Goal: Use online tool/utility: Utilize a website feature to perform a specific function

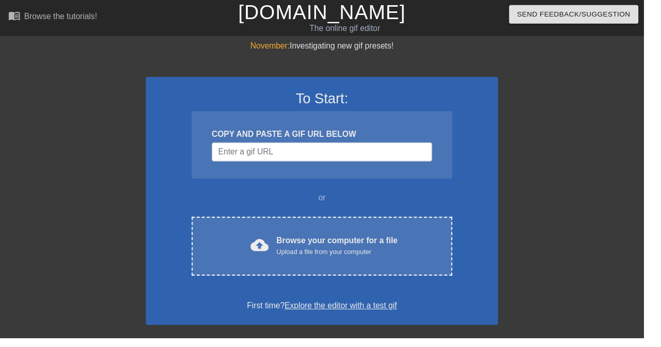
click at [338, 255] on div "Upload a file from your computer" at bounding box center [346, 259] width 124 height 10
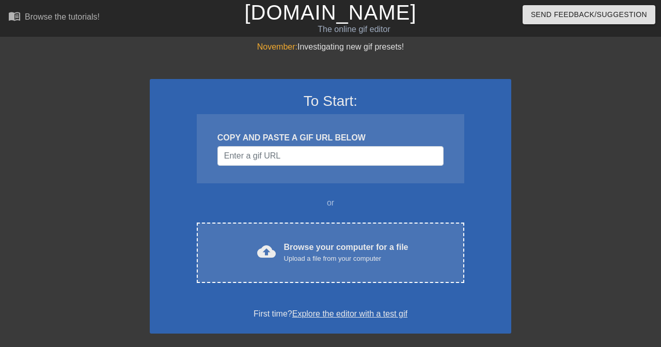
click at [368, 248] on div "Browse your computer for a file Upload a file from your computer" at bounding box center [346, 252] width 124 height 23
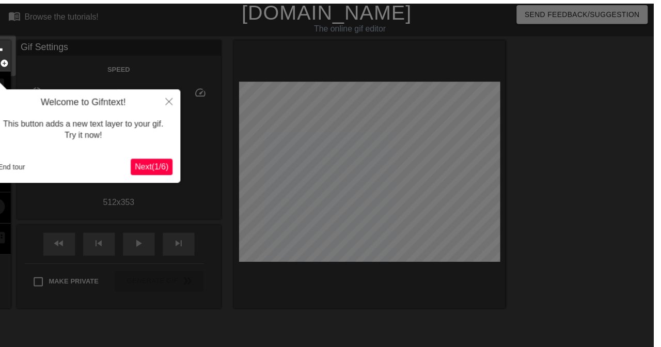
scroll to position [25, 0]
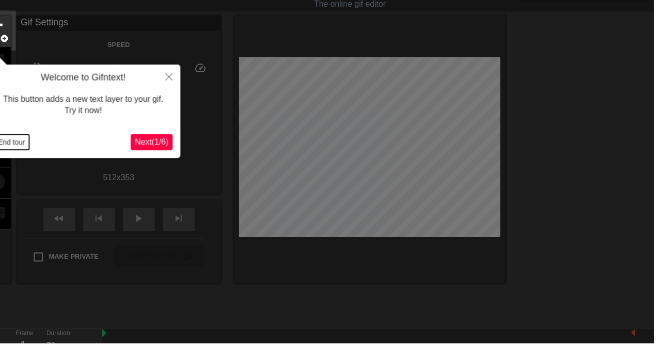
click at [25, 145] on button "End tour" at bounding box center [12, 143] width 36 height 15
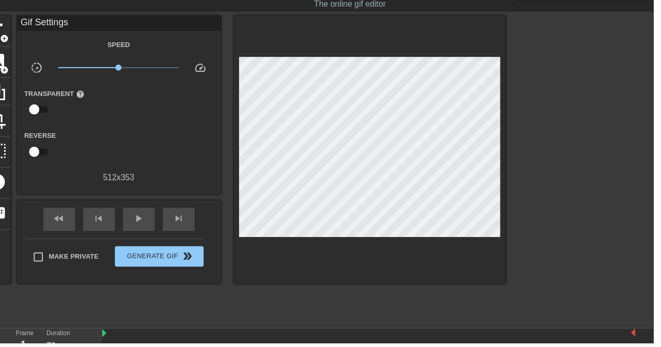
click at [9, 67] on span "add_circle" at bounding box center [4, 70] width 9 height 9
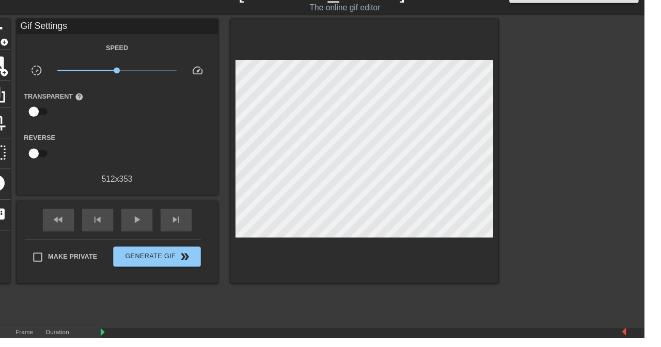
scroll to position [27, 0]
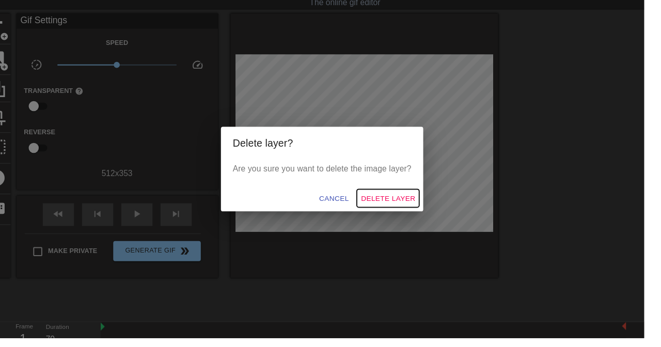
click at [426, 210] on span "Delete Layer" at bounding box center [398, 203] width 56 height 13
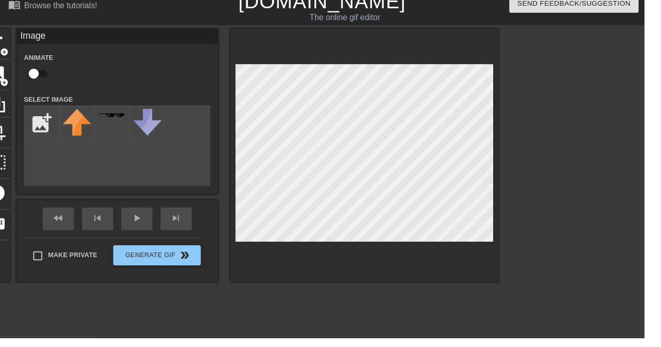
click at [51, 68] on input "checkbox" at bounding box center [34, 76] width 59 height 20
checkbox input "true"
click at [44, 123] on input "file" at bounding box center [42, 125] width 35 height 35
type input "C:\fakepath\1000114302(1).png"
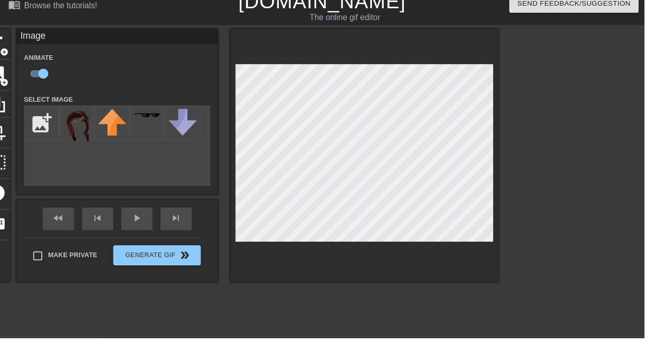
click at [91, 123] on img at bounding box center [79, 129] width 29 height 34
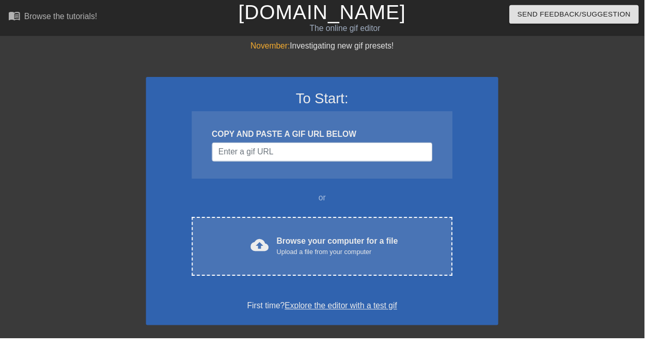
click at [397, 248] on div "Browse your computer for a file Upload a file from your computer" at bounding box center [346, 252] width 124 height 23
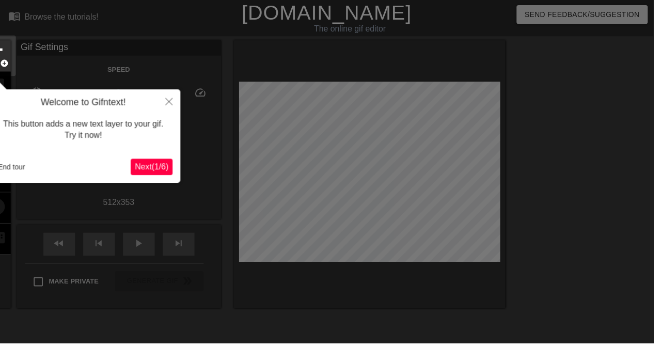
scroll to position [25, 0]
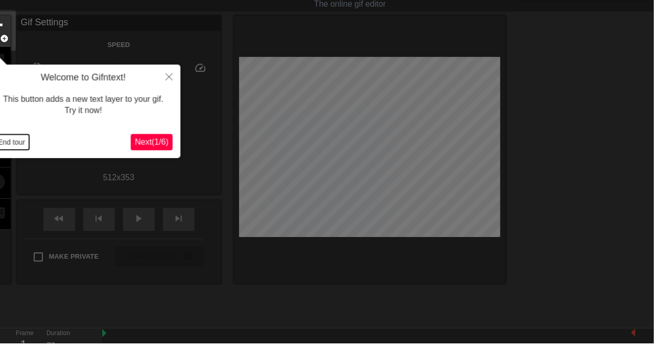
click at [13, 150] on button "End tour" at bounding box center [12, 143] width 36 height 15
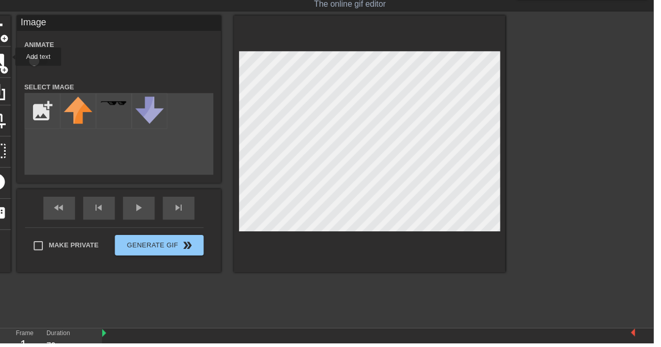
scroll to position [11, 0]
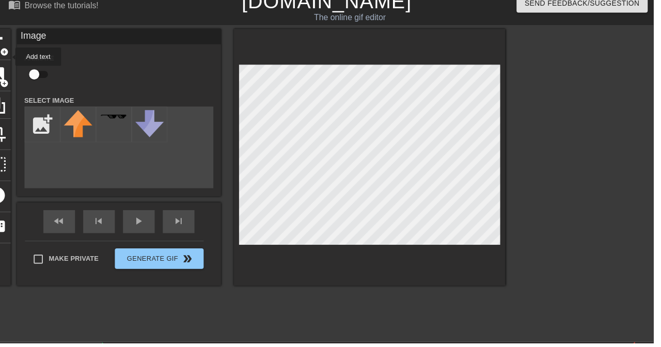
click at [45, 72] on input "checkbox" at bounding box center [34, 76] width 59 height 20
checkbox input "true"
click at [53, 121] on input "file" at bounding box center [42, 125] width 35 height 35
type input "C:\fakepath\1000114302(1)(1).png"
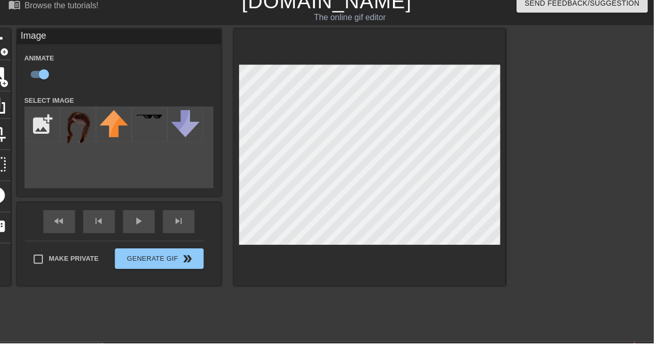
click at [89, 145] on img at bounding box center [79, 129] width 29 height 34
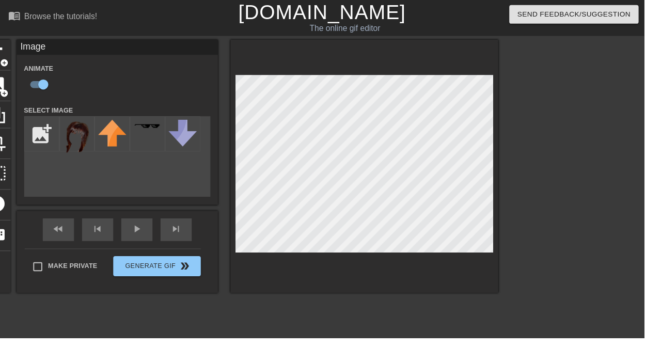
scroll to position [0, 0]
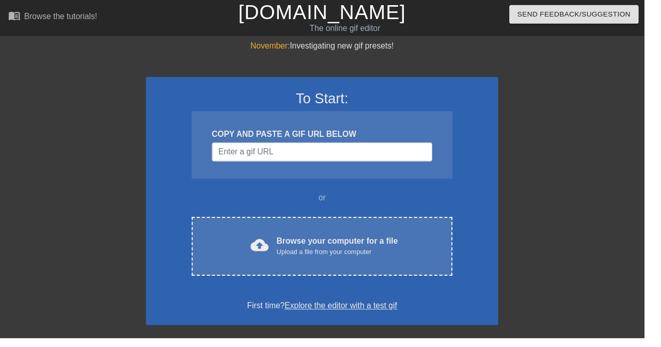
click at [392, 244] on div "Browse your computer for a file Upload a file from your computer" at bounding box center [346, 252] width 124 height 23
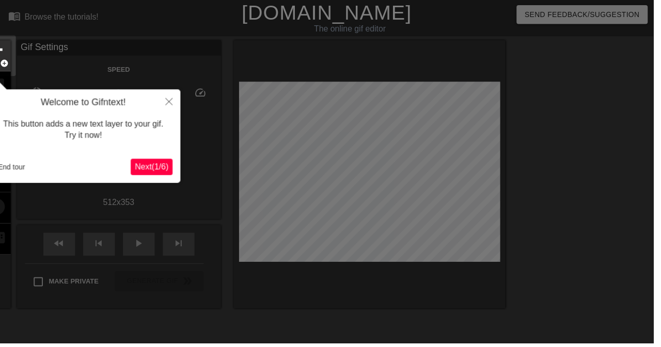
scroll to position [25, 0]
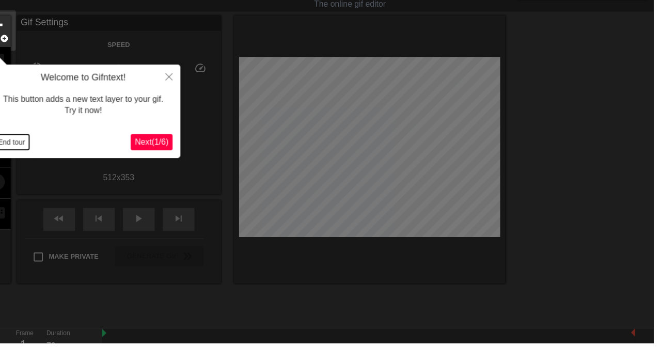
click at [22, 150] on button "End tour" at bounding box center [12, 143] width 36 height 15
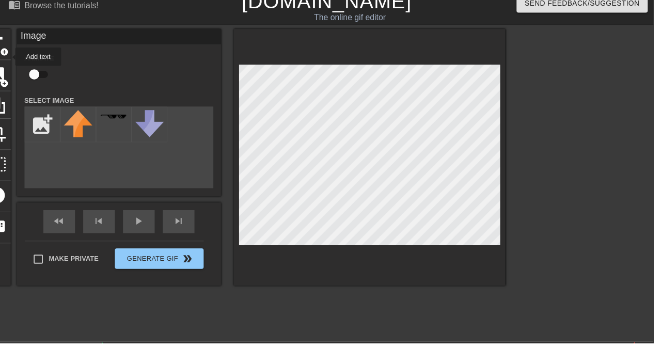
click at [37, 77] on input "checkbox" at bounding box center [34, 76] width 59 height 20
checkbox input "true"
click at [58, 123] on input "file" at bounding box center [42, 125] width 35 height 35
type input "C:\fakepath\1000114302(1)(1)(1).png"
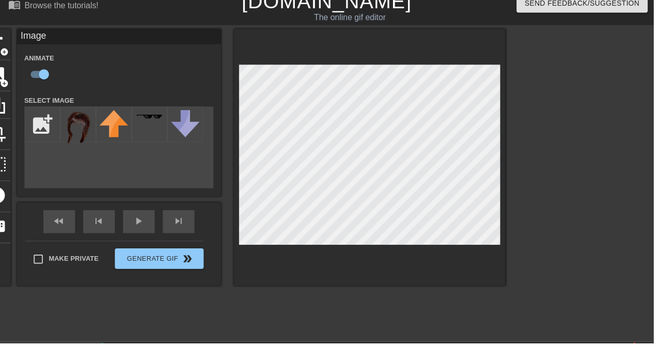
click at [71, 138] on img at bounding box center [79, 129] width 29 height 34
click at [147, 230] on span "play_arrow" at bounding box center [140, 223] width 12 height 12
click at [147, 230] on span "pause" at bounding box center [140, 223] width 12 height 12
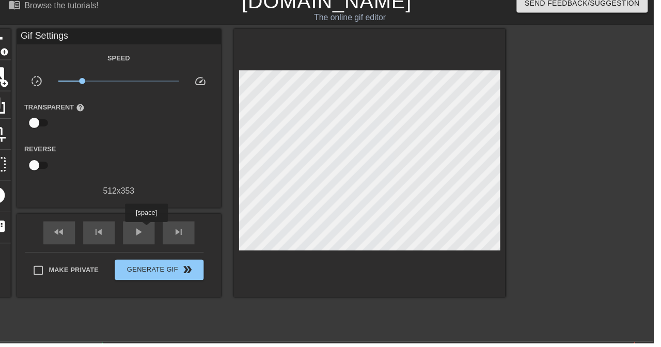
scroll to position [27, 0]
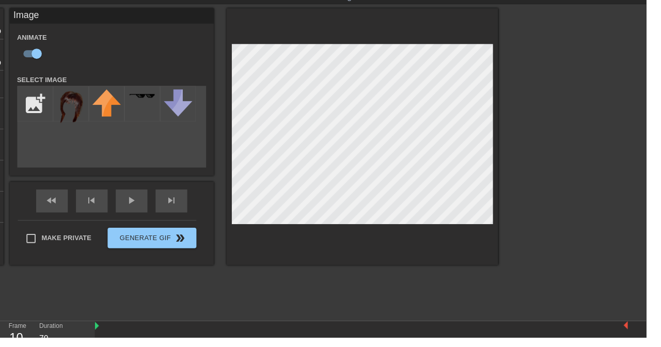
click at [147, 214] on span "play_arrow" at bounding box center [140, 208] width 12 height 12
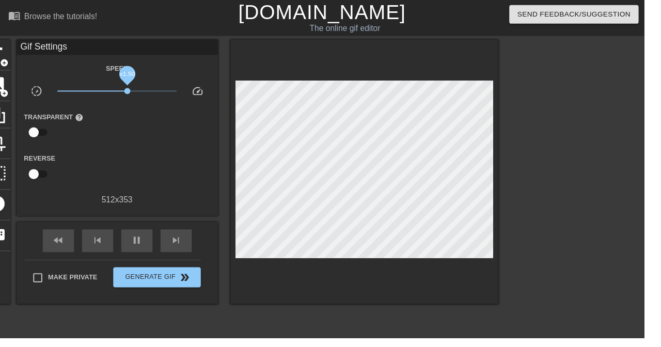
scroll to position [0, 0]
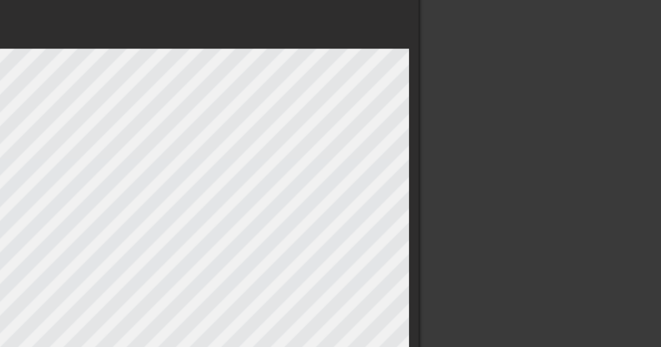
type input "70"
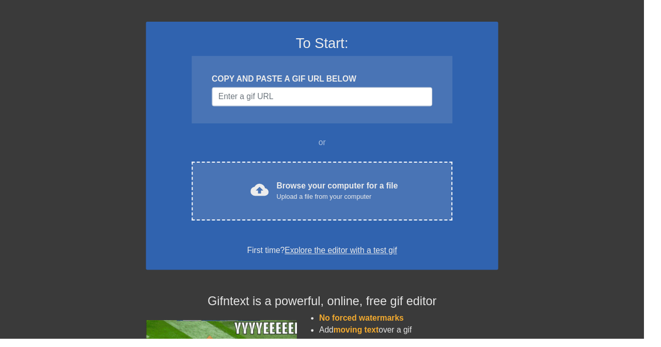
scroll to position [57, 0]
